Goal: Information Seeking & Learning: Learn about a topic

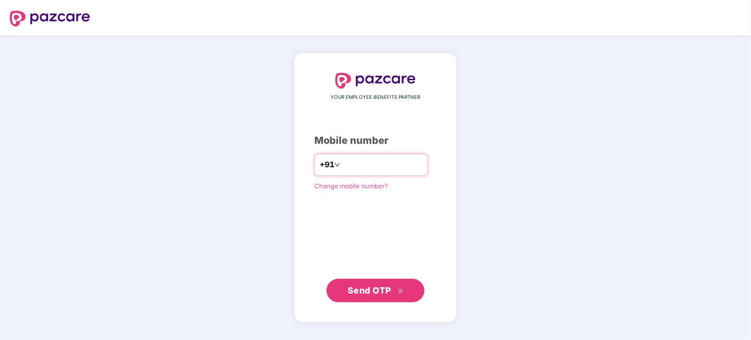
click at [356, 170] on input "number" at bounding box center [382, 165] width 80 height 16
type input "**********"
click at [376, 300] on button "Send OTP" at bounding box center [376, 291] width 98 height 24
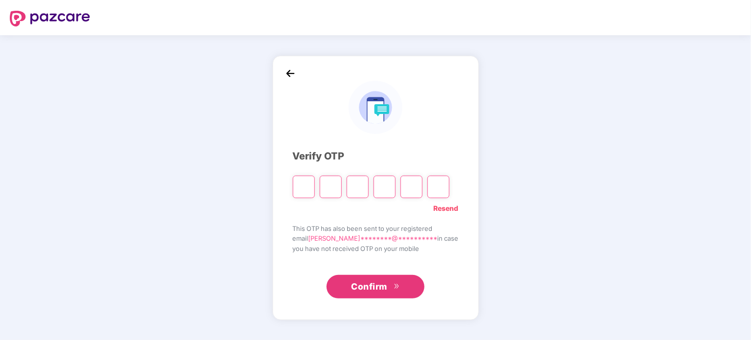
type input "*"
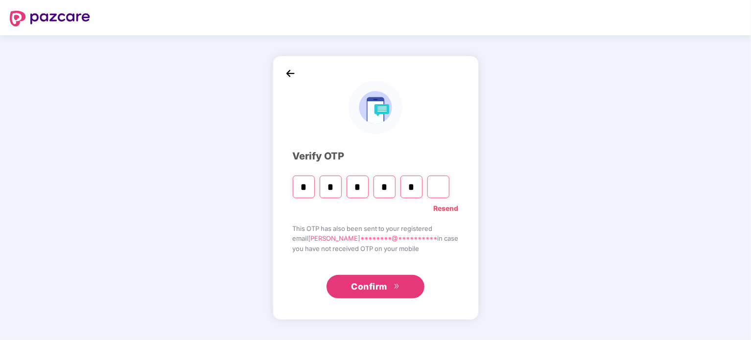
type input "*"
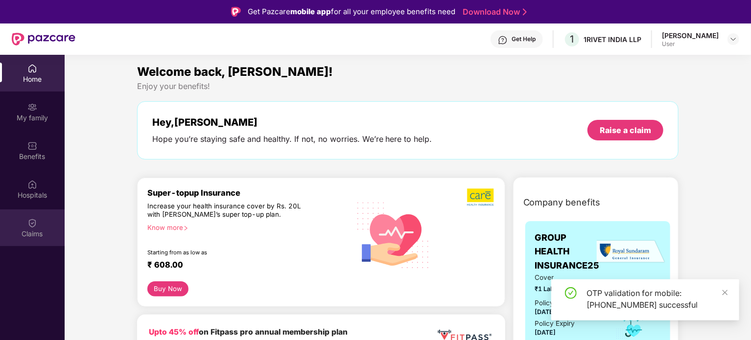
click at [23, 217] on div "Claims" at bounding box center [32, 228] width 65 height 37
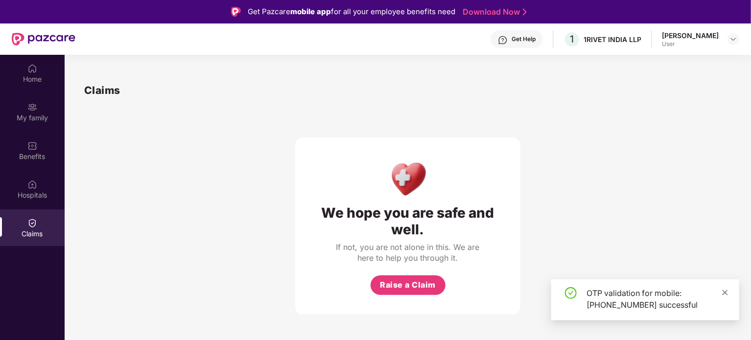
click at [725, 290] on icon "close" at bounding box center [725, 292] width 7 height 7
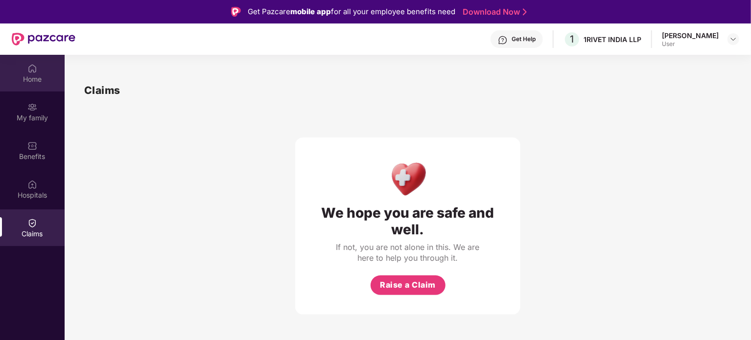
click at [44, 72] on div "Home" at bounding box center [32, 73] width 65 height 37
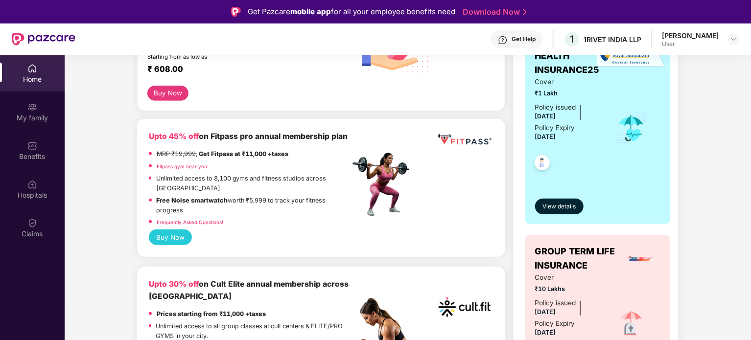
scroll to position [147, 0]
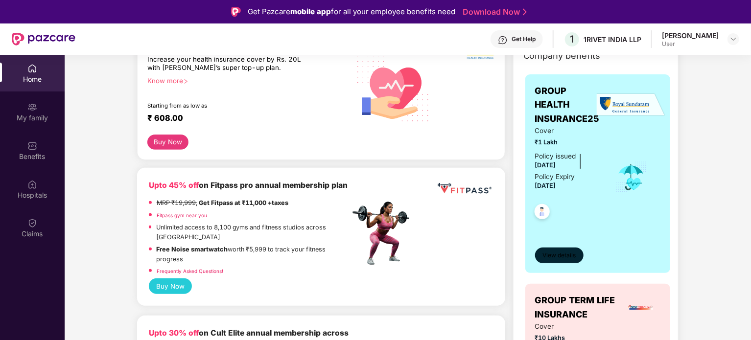
click at [570, 254] on span "View details" at bounding box center [559, 255] width 33 height 9
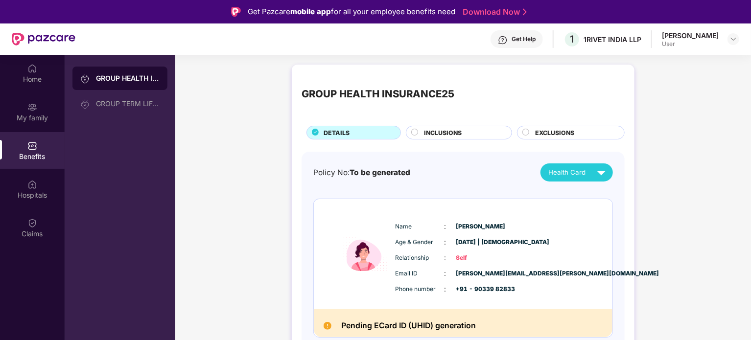
click at [433, 131] on span "INCLUSIONS" at bounding box center [443, 132] width 38 height 9
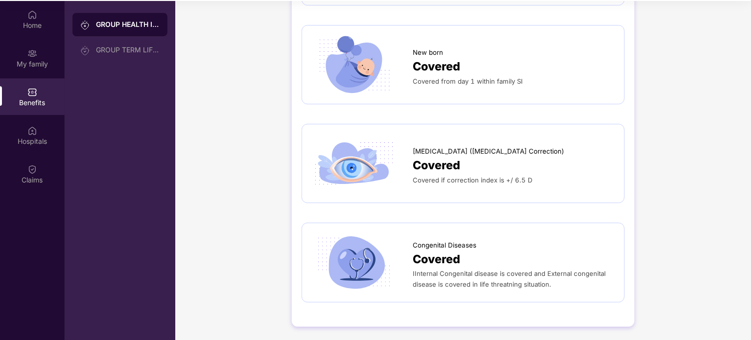
scroll to position [55, 0]
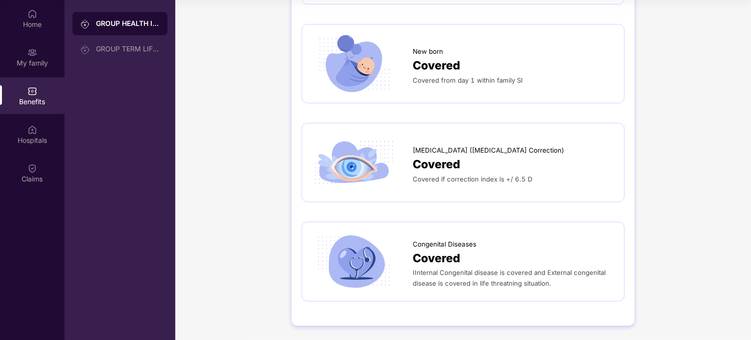
click at [434, 159] on span "Covered" at bounding box center [437, 165] width 48 height 18
click at [448, 150] on span "[MEDICAL_DATA] ([MEDICAL_DATA] Correction)" at bounding box center [488, 150] width 151 height 10
click at [474, 148] on span "[MEDICAL_DATA] ([MEDICAL_DATA] Correction)" at bounding box center [488, 150] width 151 height 10
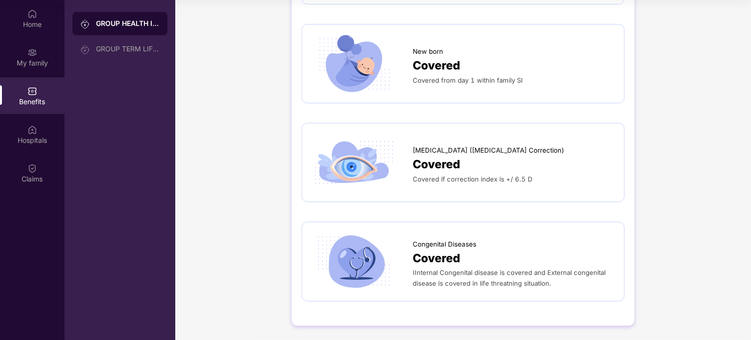
click at [475, 162] on div "Covered" at bounding box center [514, 165] width 202 height 18
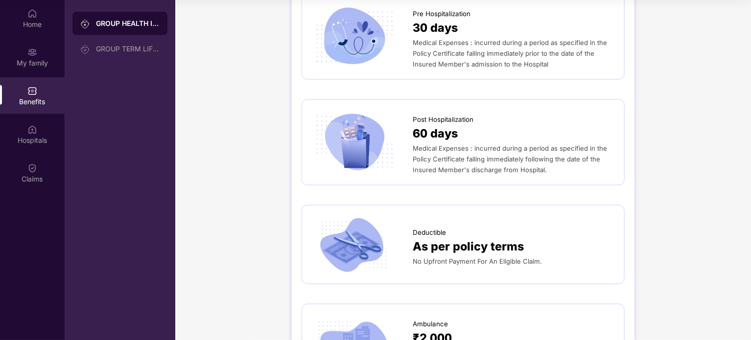
scroll to position [813, 0]
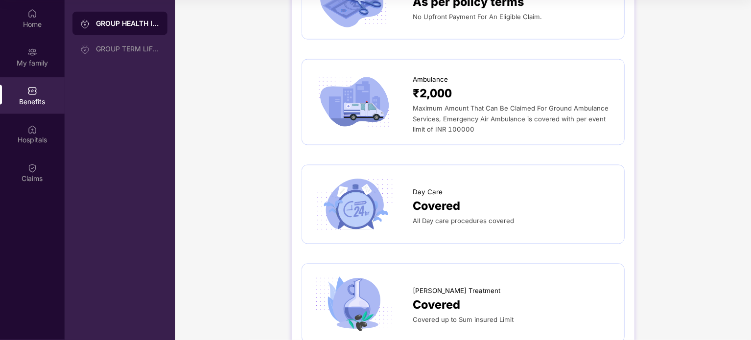
click at [553, 202] on div "Covered" at bounding box center [514, 207] width 202 height 18
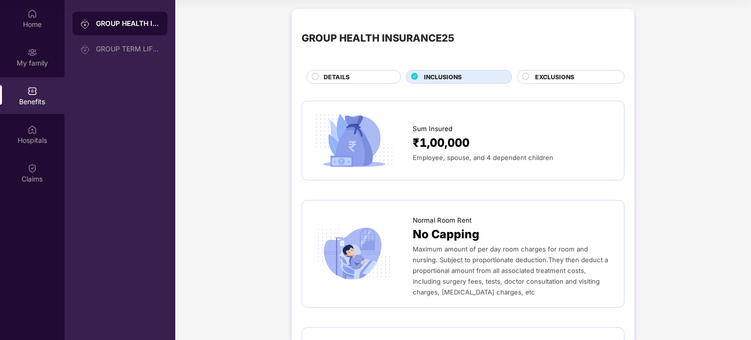
scroll to position [0, 0]
click at [574, 78] on span "EXCLUSIONS" at bounding box center [554, 77] width 39 height 9
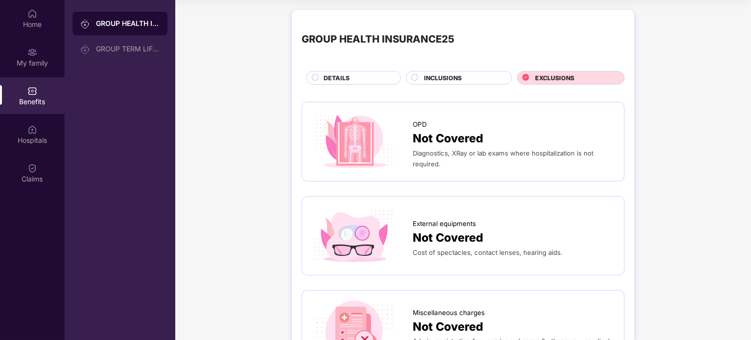
click at [337, 73] on span "DETAILS" at bounding box center [337, 77] width 26 height 9
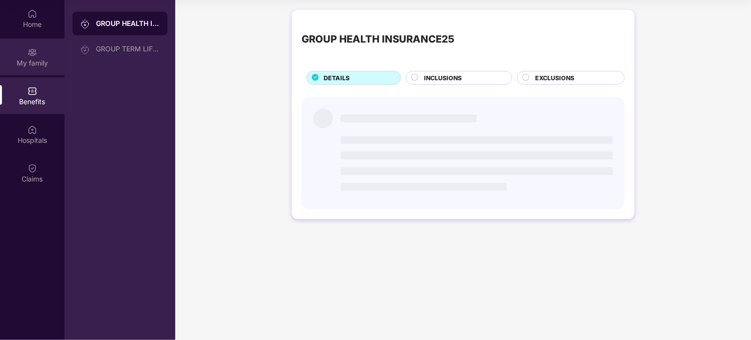
click at [44, 51] on div "My family" at bounding box center [32, 57] width 65 height 37
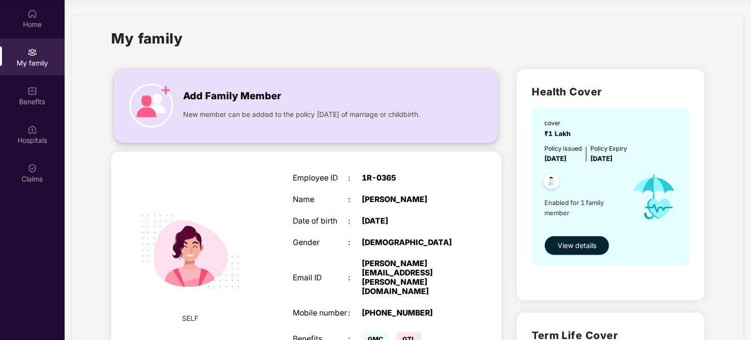
click at [141, 101] on img at bounding box center [151, 106] width 44 height 44
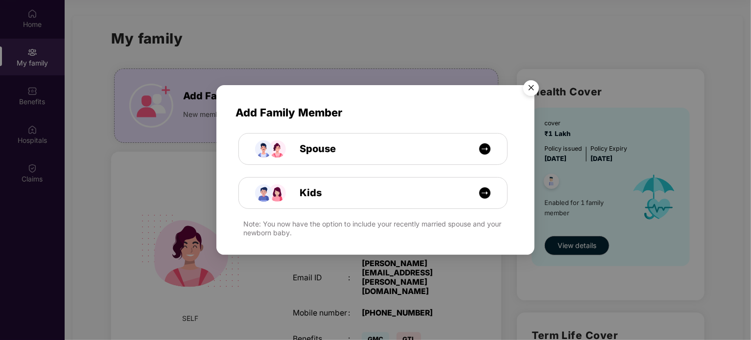
click at [531, 86] on img "Close" at bounding box center [531, 89] width 27 height 27
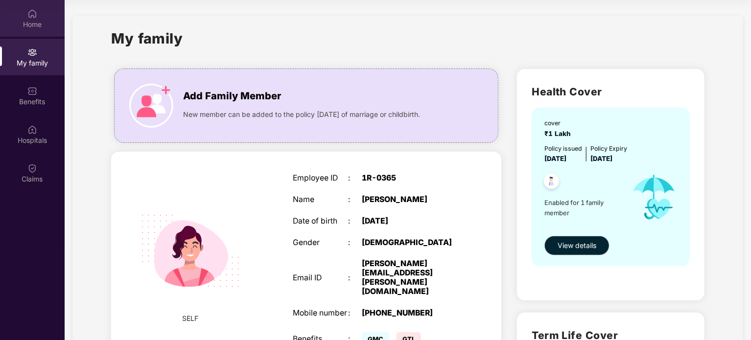
click at [18, 13] on div "Home" at bounding box center [32, 18] width 65 height 37
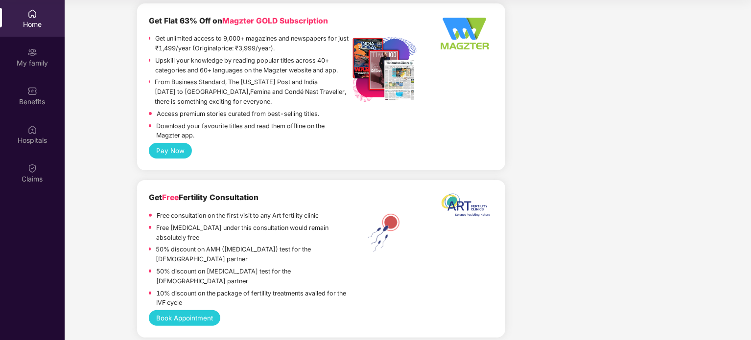
scroll to position [2106, 0]
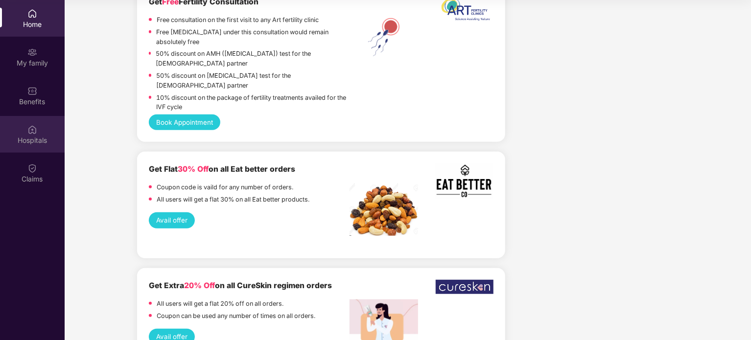
click at [43, 139] on div "Hospitals" at bounding box center [32, 141] width 65 height 10
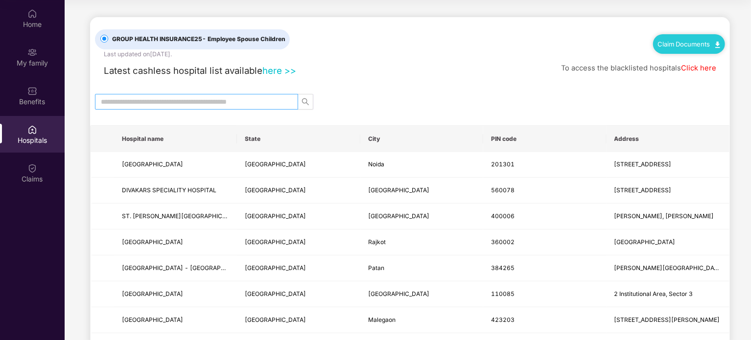
click at [208, 101] on input "text" at bounding box center [193, 101] width 184 height 11
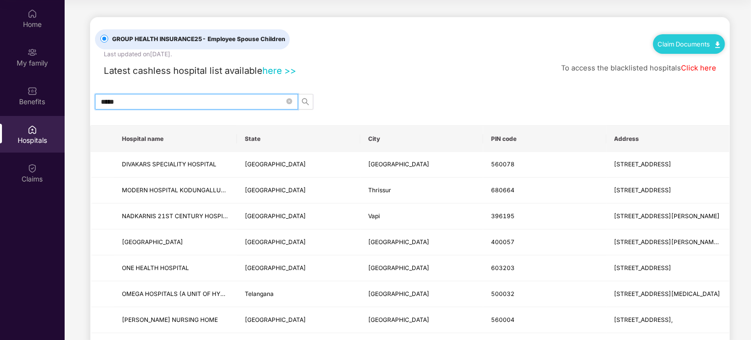
type input "******"
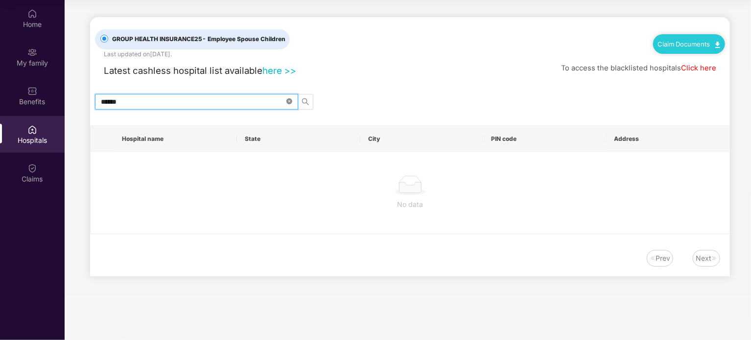
click at [288, 100] on icon "close-circle" at bounding box center [290, 101] width 6 height 6
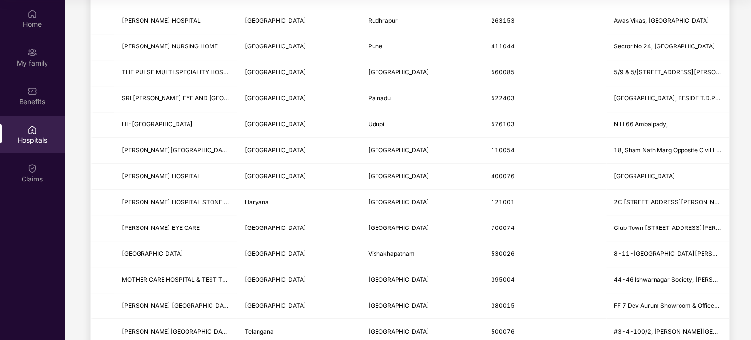
scroll to position [1165, 0]
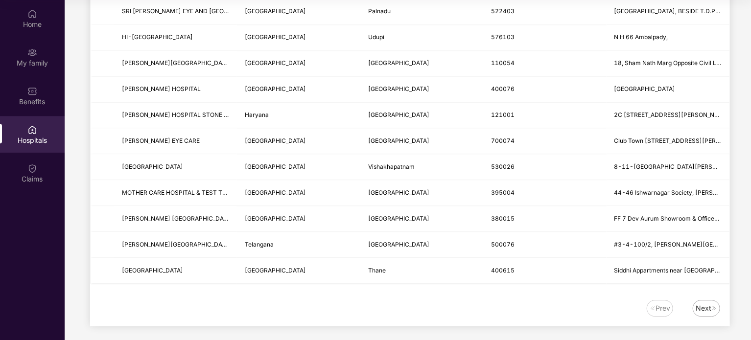
click at [711, 308] on div "Next" at bounding box center [706, 308] width 27 height 17
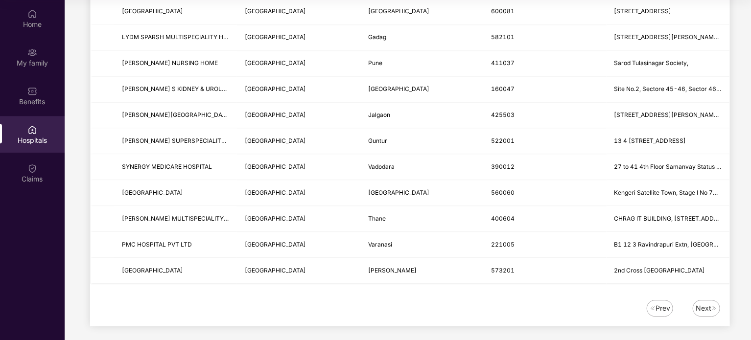
click at [706, 305] on div "Next" at bounding box center [704, 308] width 16 height 11
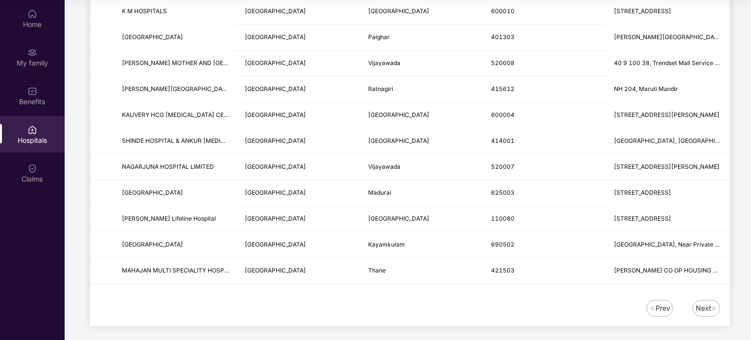
click at [708, 303] on div "Next" at bounding box center [704, 308] width 16 height 11
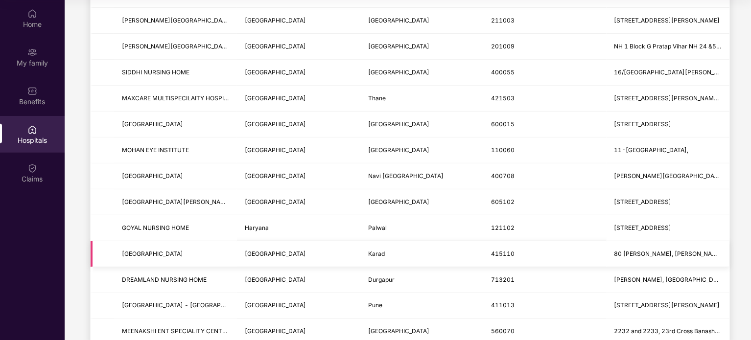
scroll to position [0, 0]
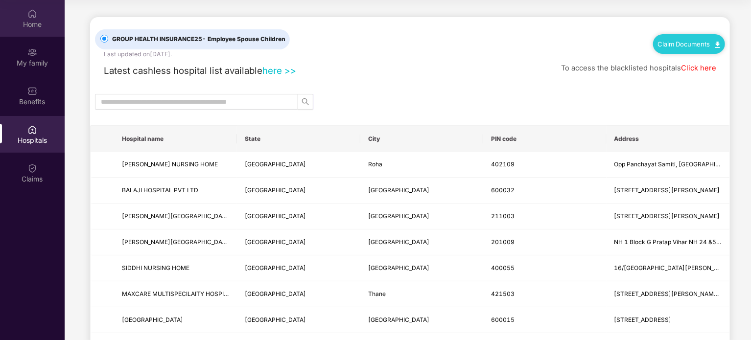
click at [25, 23] on div "Home" at bounding box center [32, 25] width 65 height 10
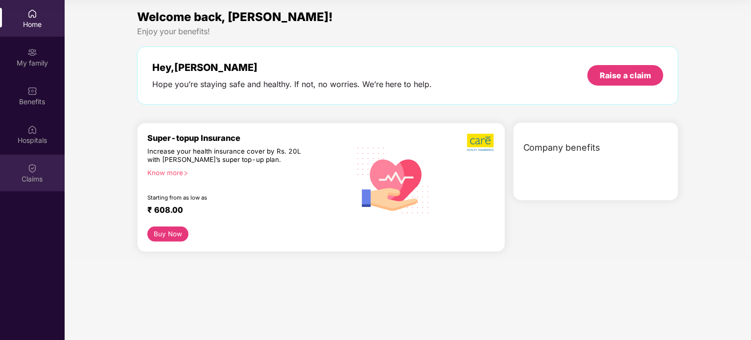
click at [40, 175] on div "Claims" at bounding box center [32, 179] width 65 height 10
